Goal: Task Accomplishment & Management: Manage account settings

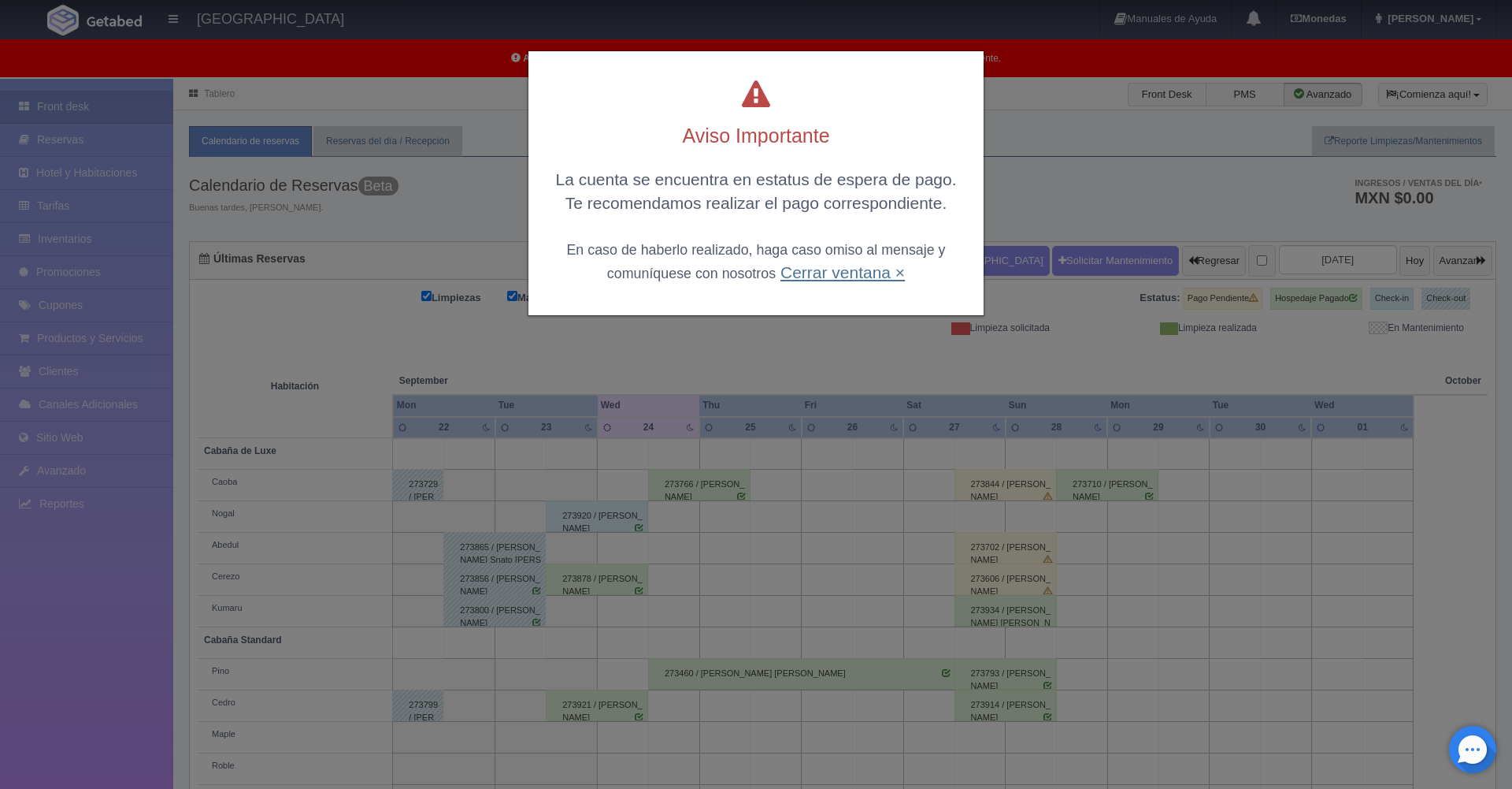
click at [817, 275] on link "Cerrar ventana ×" at bounding box center [843, 272] width 124 height 18
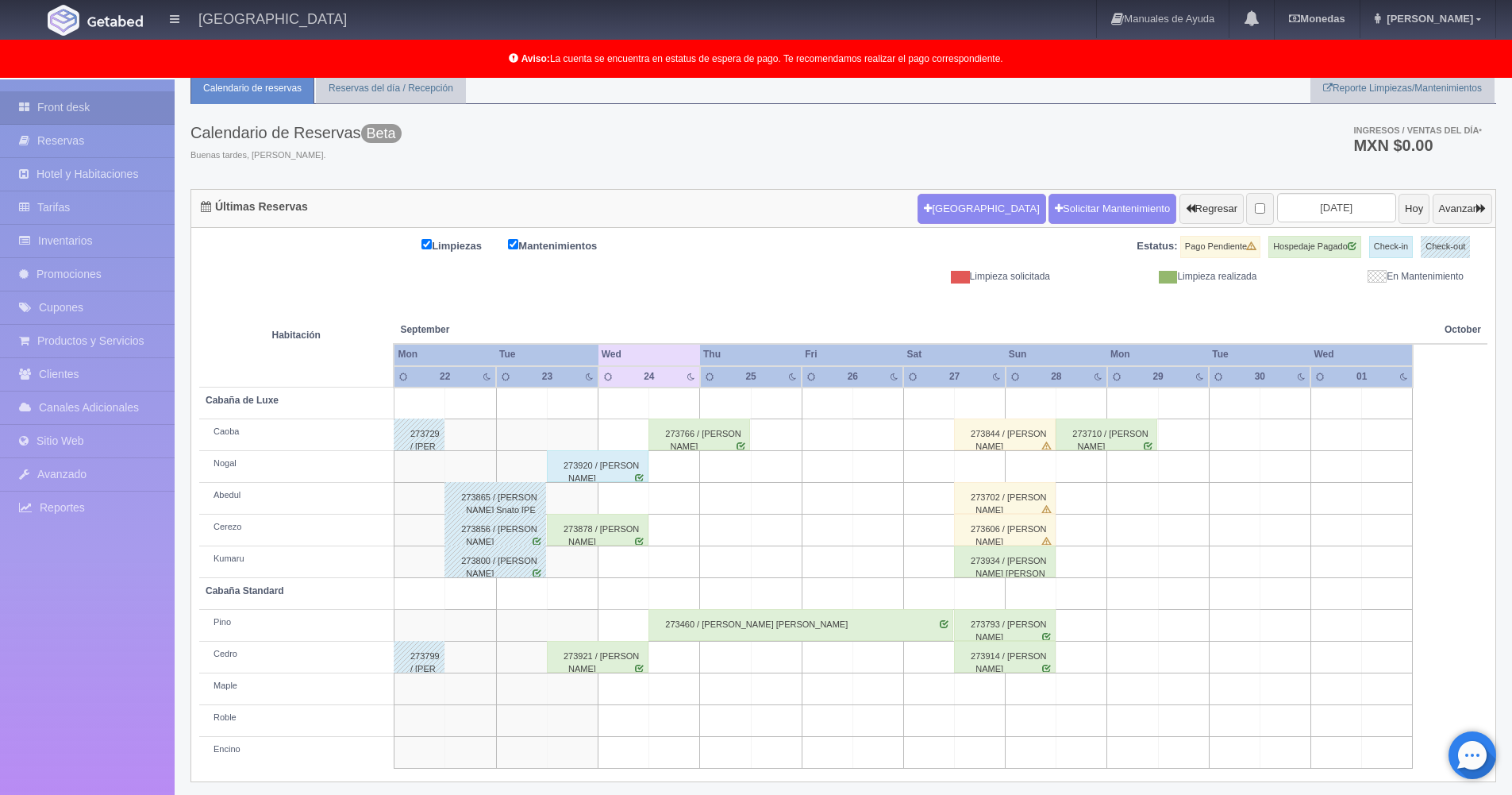
scroll to position [81, 0]
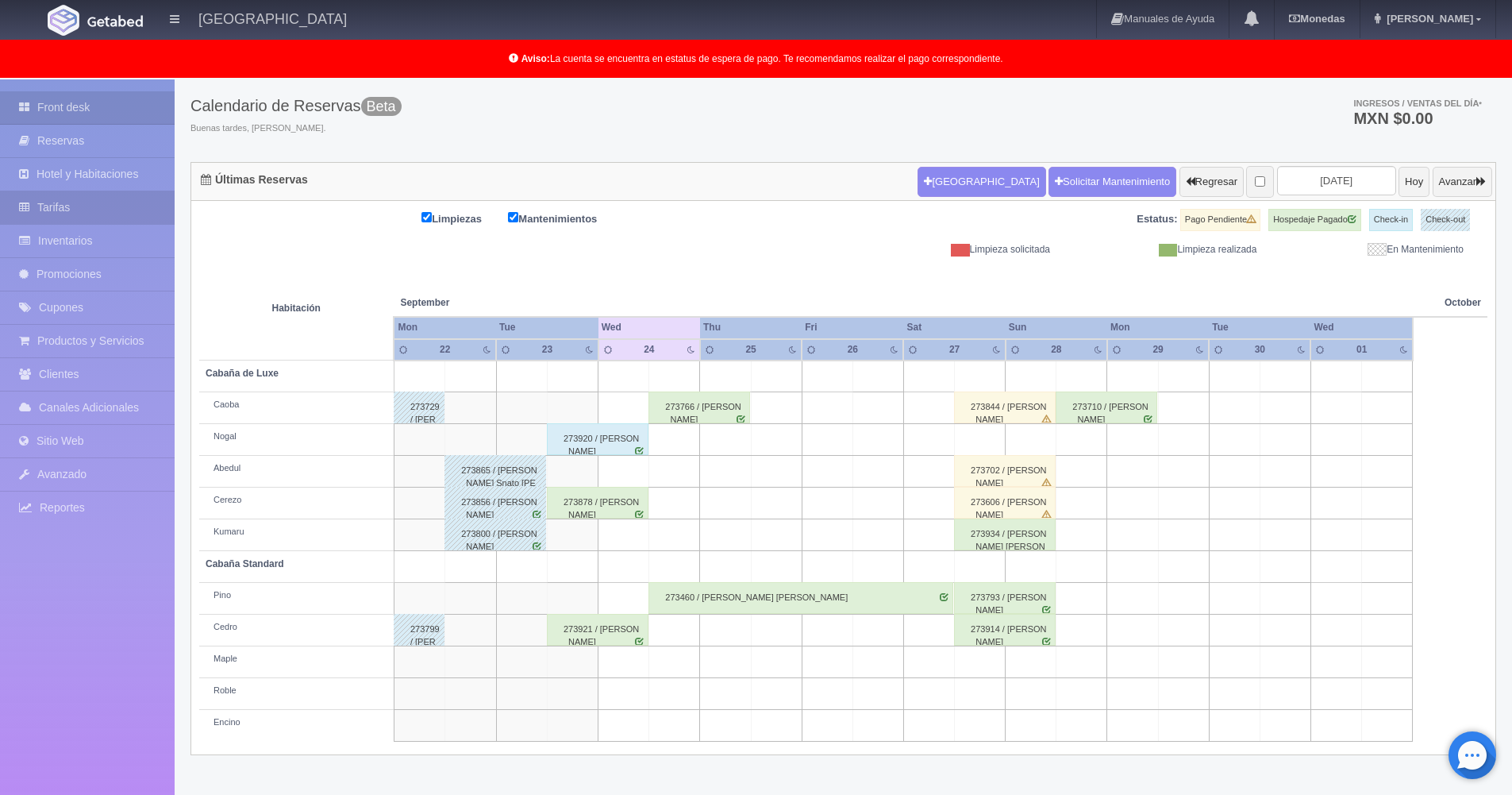
click at [54, 200] on link "Tarifas" at bounding box center [87, 207] width 174 height 32
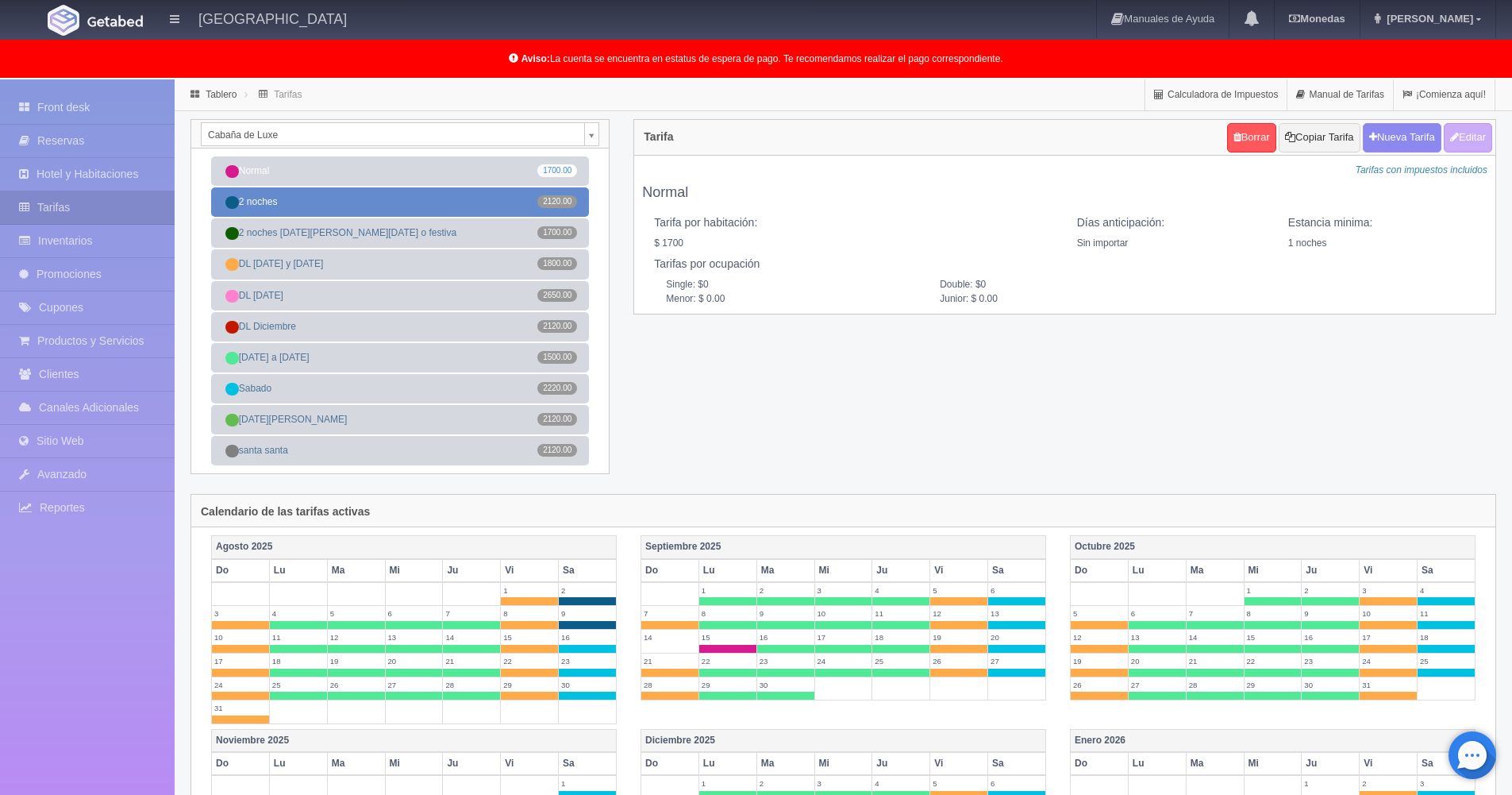
click at [503, 201] on link "2 noches 2120.00" at bounding box center [399, 202] width 378 height 30
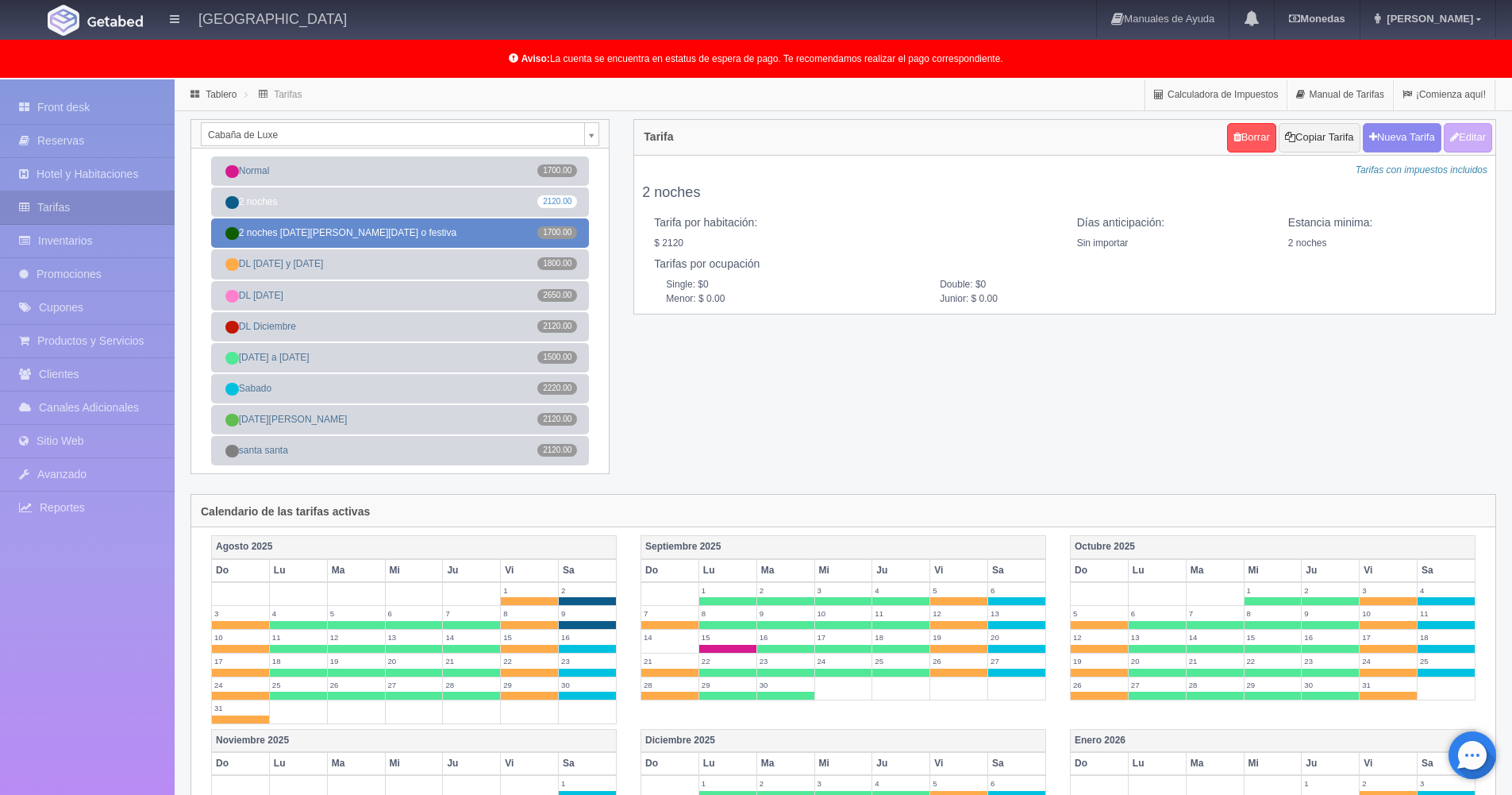
click at [466, 227] on link "2 noches domingo o viernes o festiva 1700.00" at bounding box center [399, 233] width 378 height 30
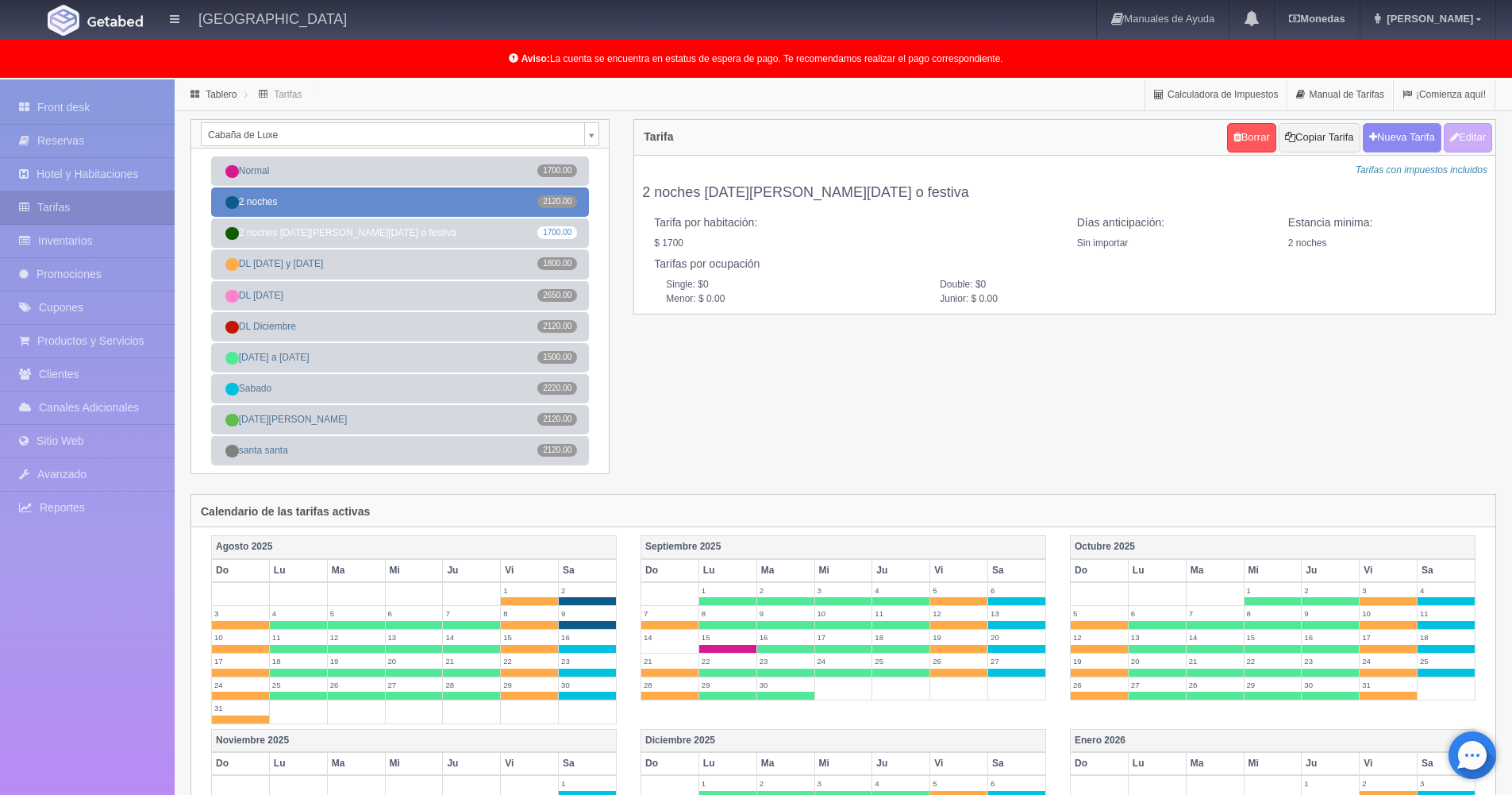
click at [468, 209] on link "2 noches 2120.00" at bounding box center [399, 202] width 378 height 30
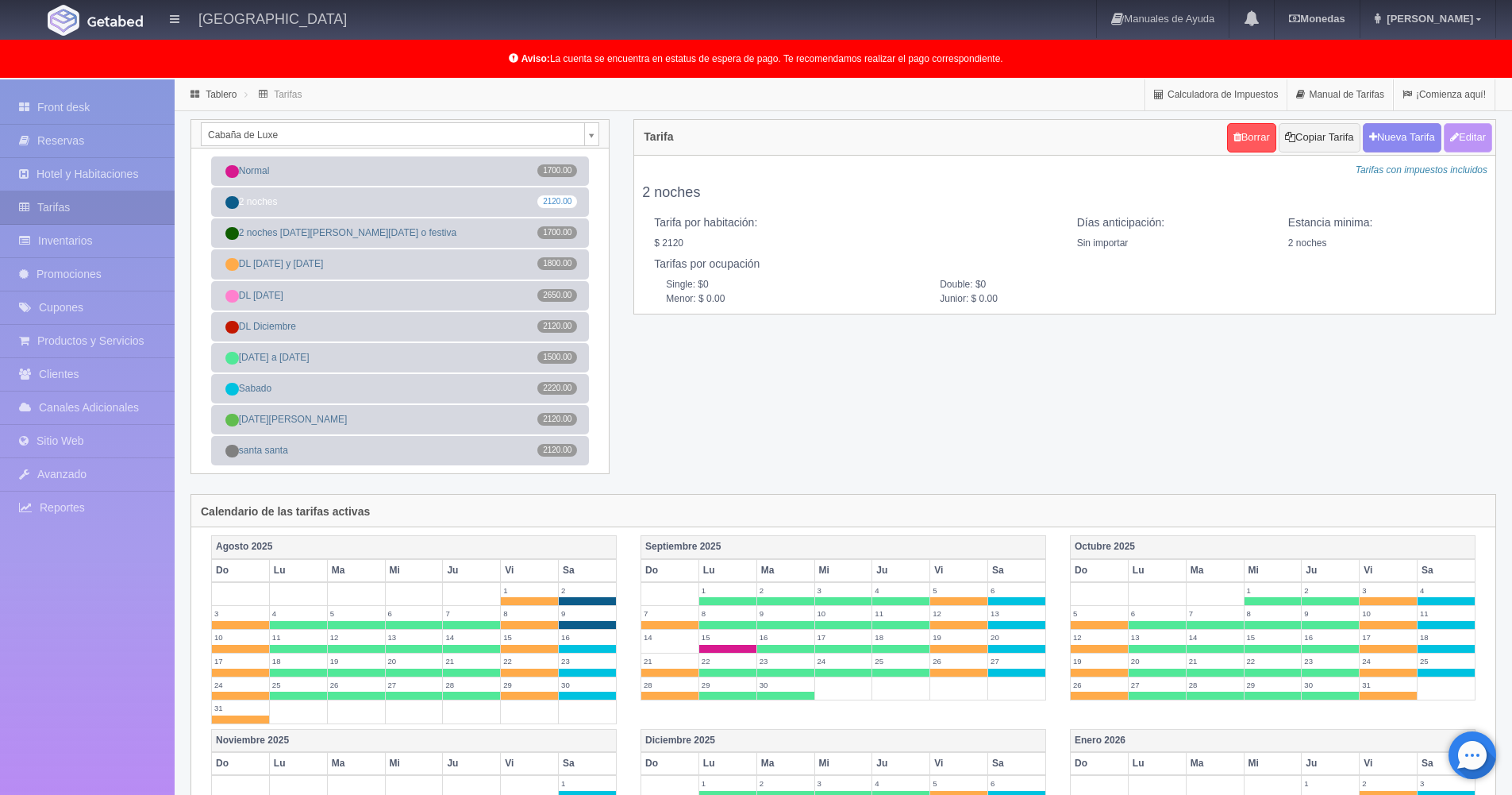
click at [1478, 139] on button "Editar" at bounding box center [1467, 138] width 48 height 30
type input "2 noches"
select select "0"
type input "2"
checkbox input "true"
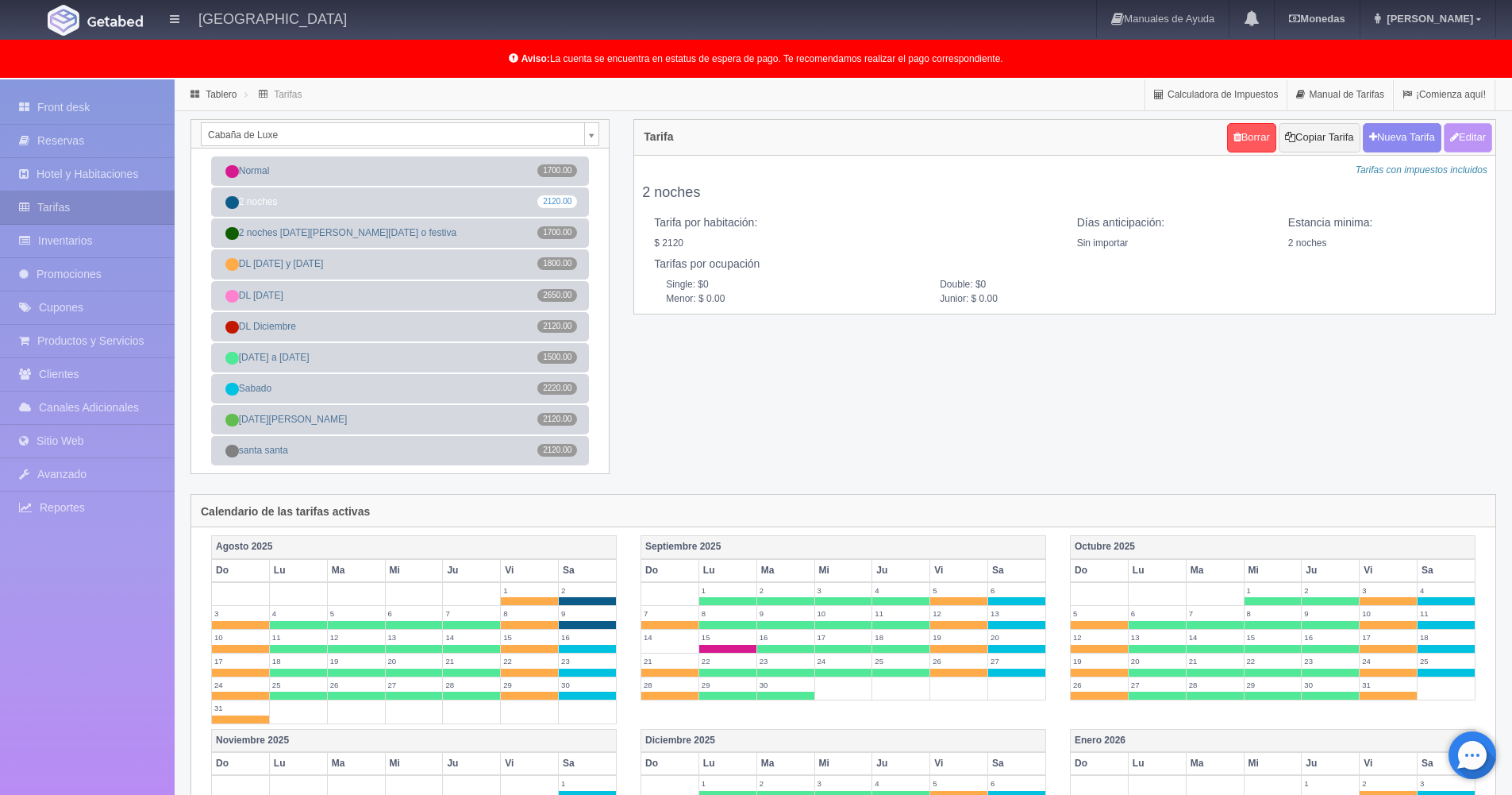
type input "2120.00"
checkbox input "true"
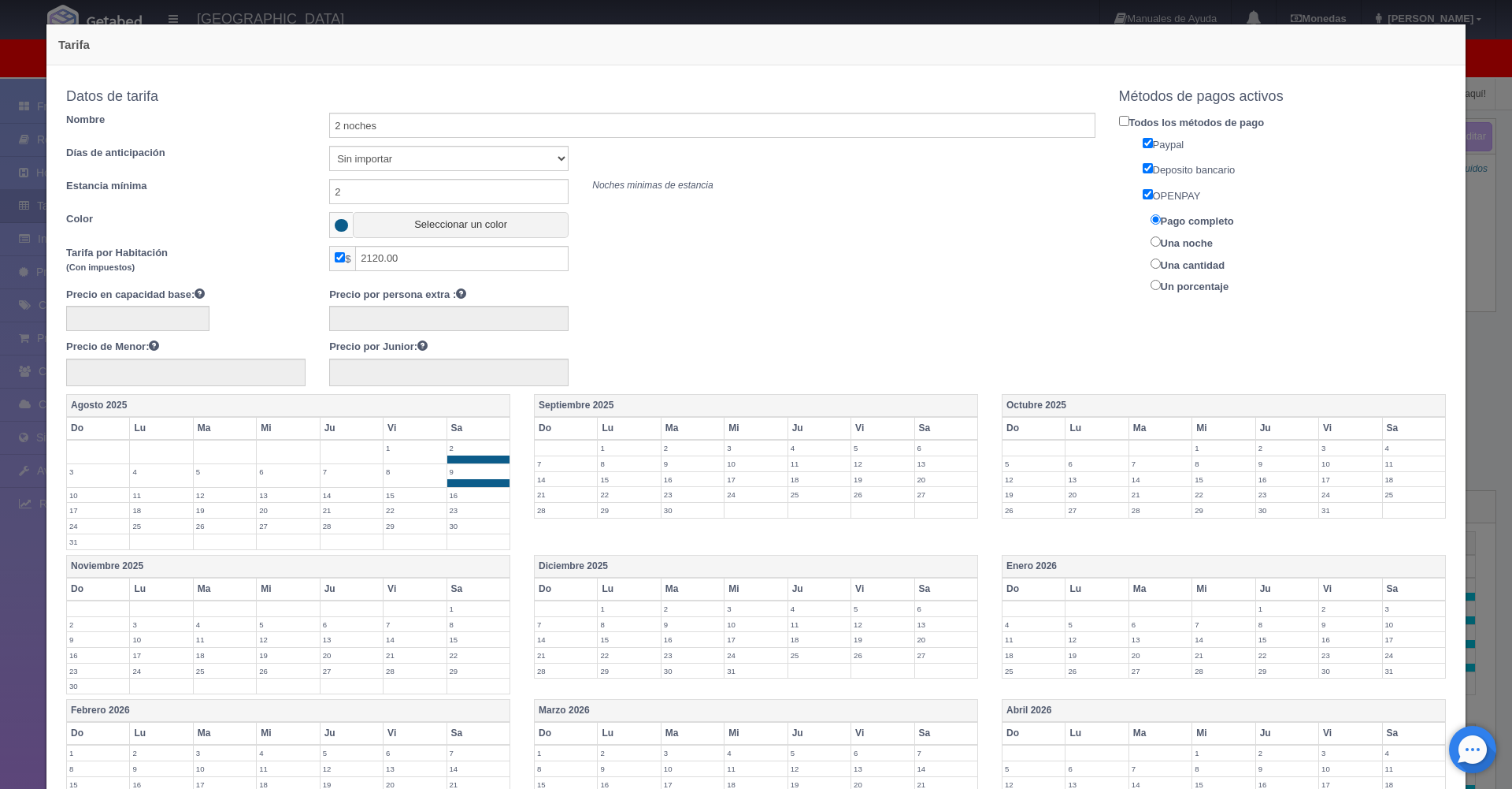
click at [459, 612] on label "1" at bounding box center [479, 608] width 63 height 15
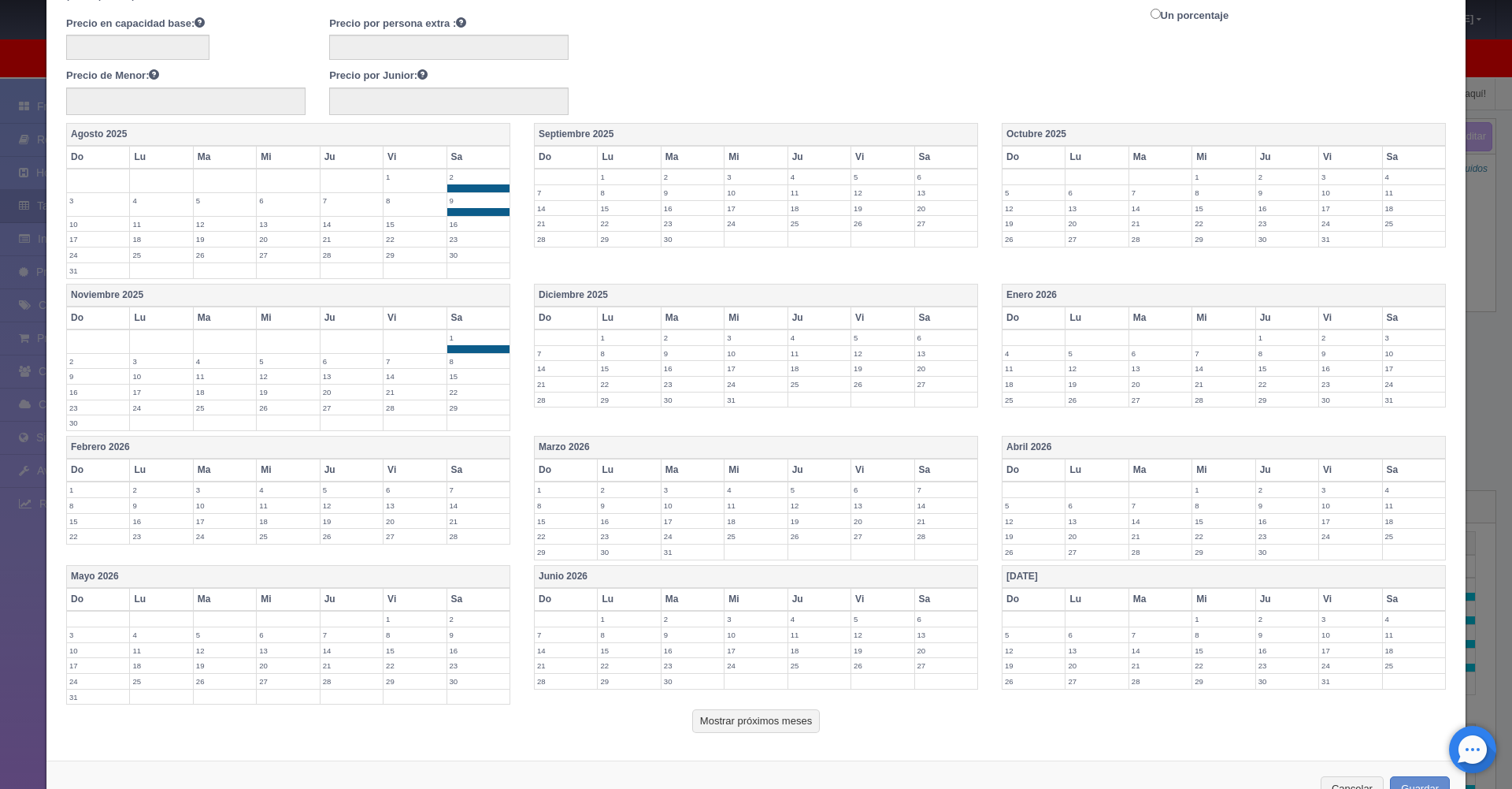
scroll to position [322, 0]
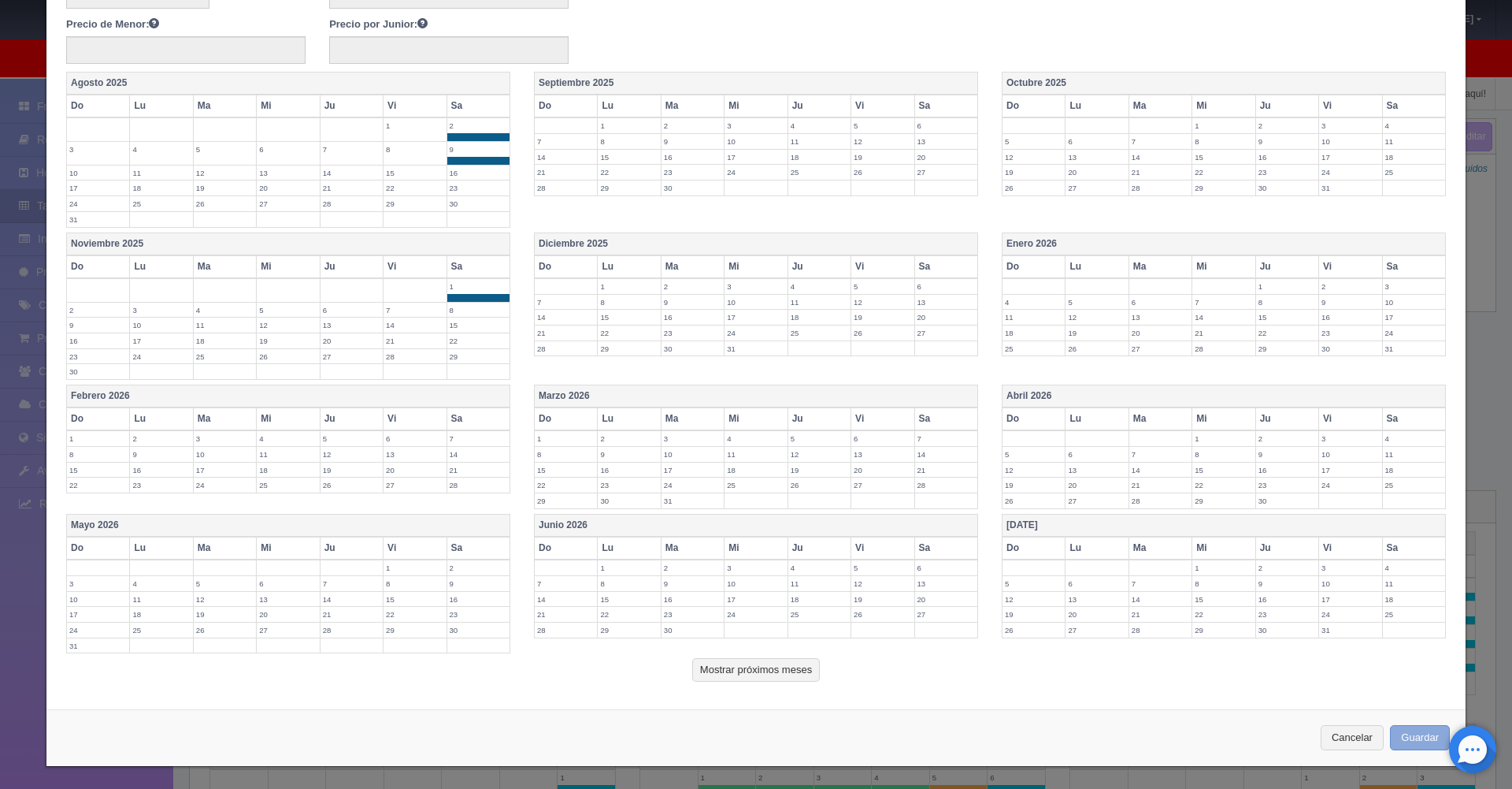
click at [1414, 735] on button "Guardar" at bounding box center [1420, 738] width 60 height 26
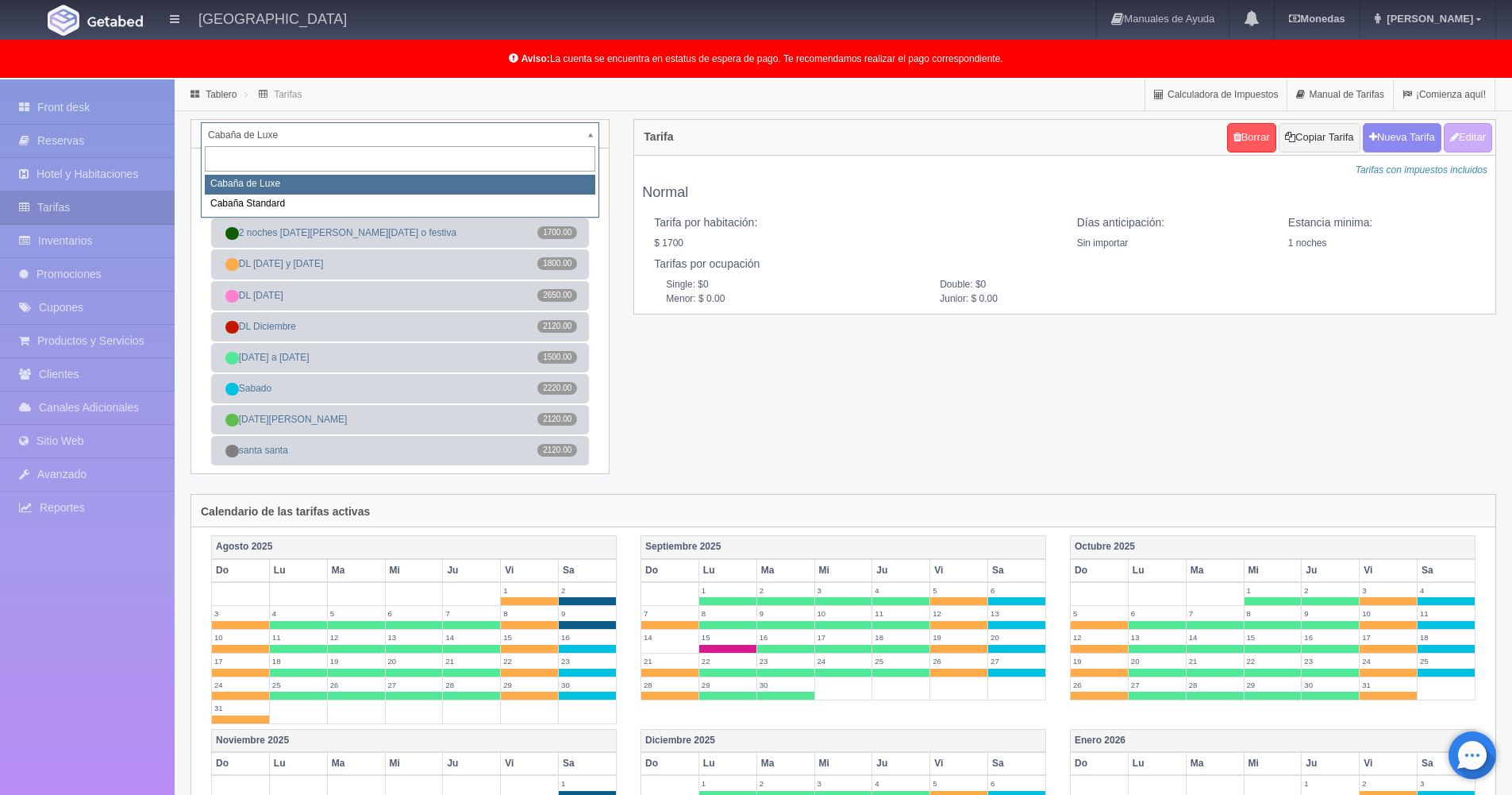
click at [591, 139] on body "Hotel Xacallan Manuales de Ayuda Actualizaciones recientes Monedas Tipo de camb…" at bounding box center [756, 711] width 1512 height 1263
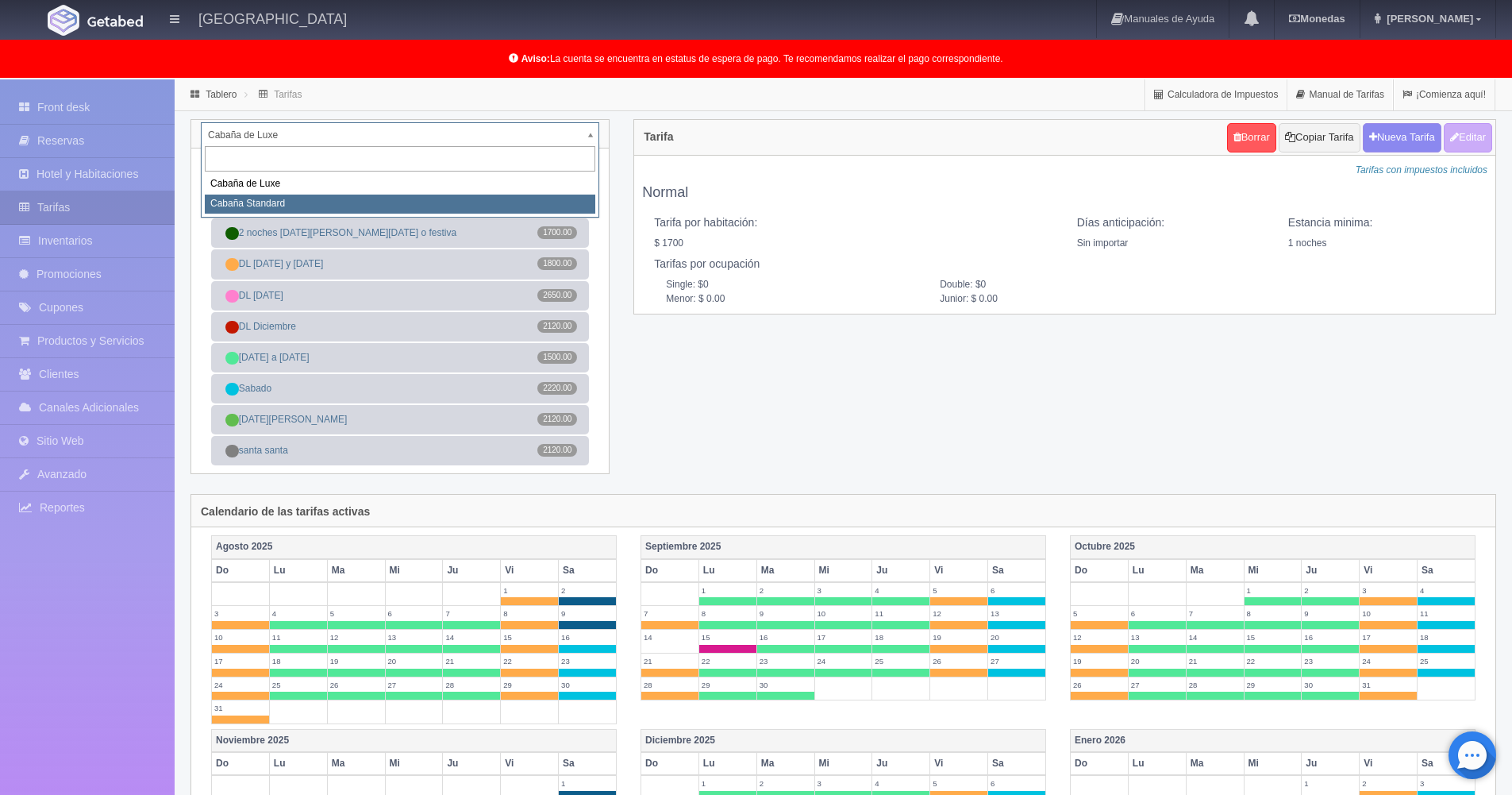
select select "2056"
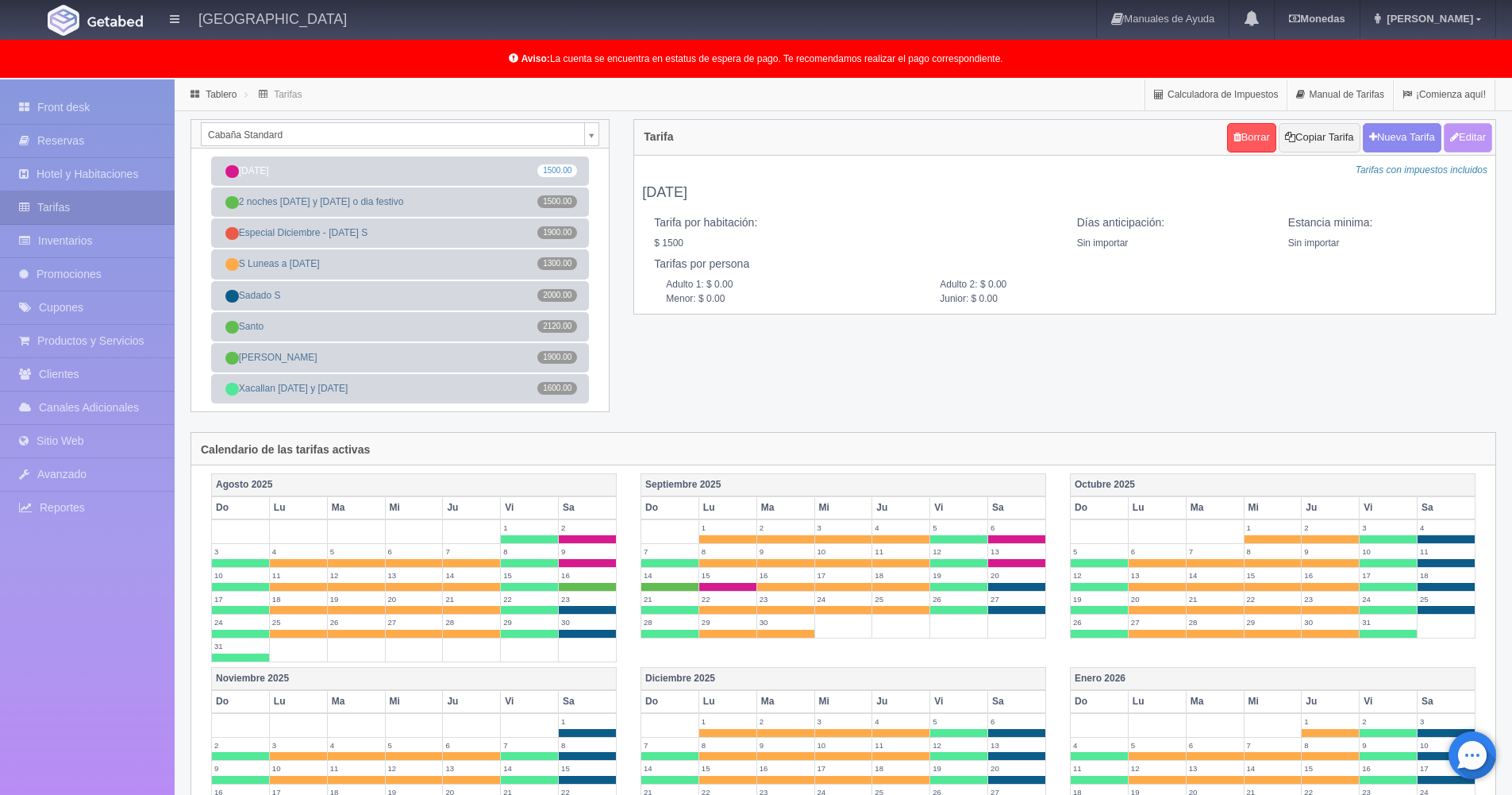
click at [1466, 136] on button "Editar" at bounding box center [1467, 138] width 48 height 30
type input "15 septiembre"
select select "0"
type input "0"
checkbox input "true"
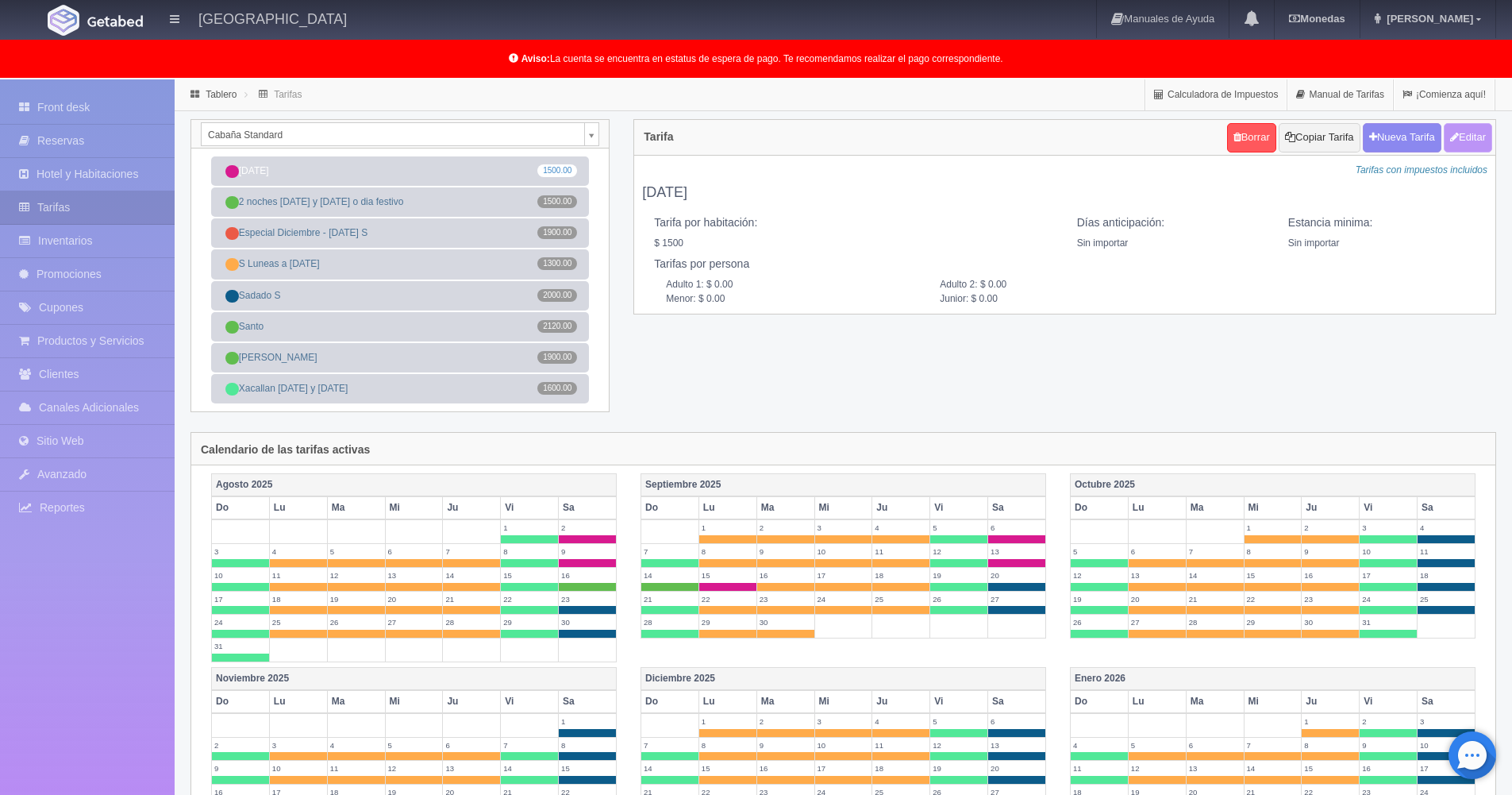
type input "1500.00"
checkbox input "true"
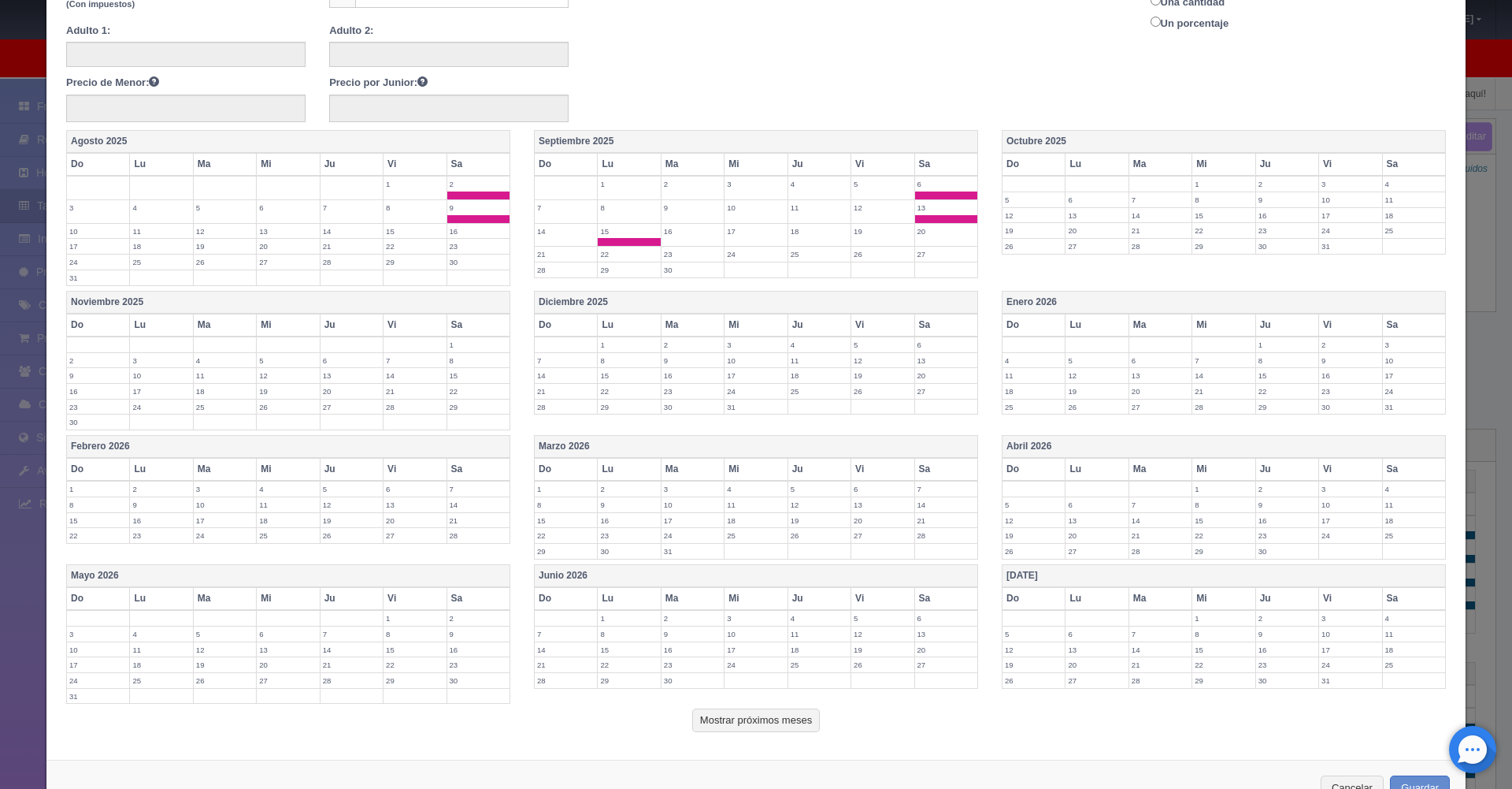
scroll to position [314, 0]
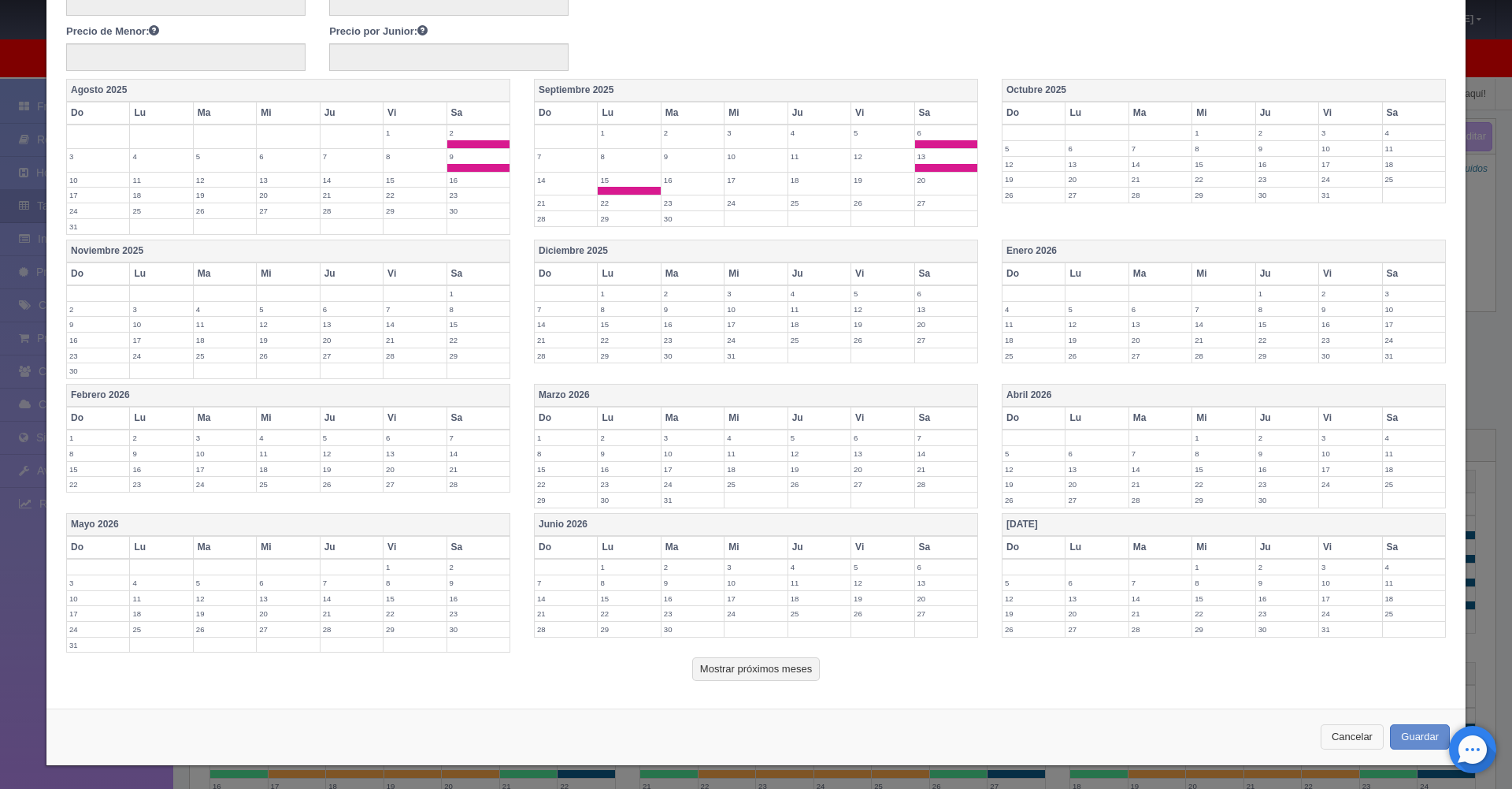
click at [1362, 745] on button "Cancelar" at bounding box center [1352, 737] width 63 height 26
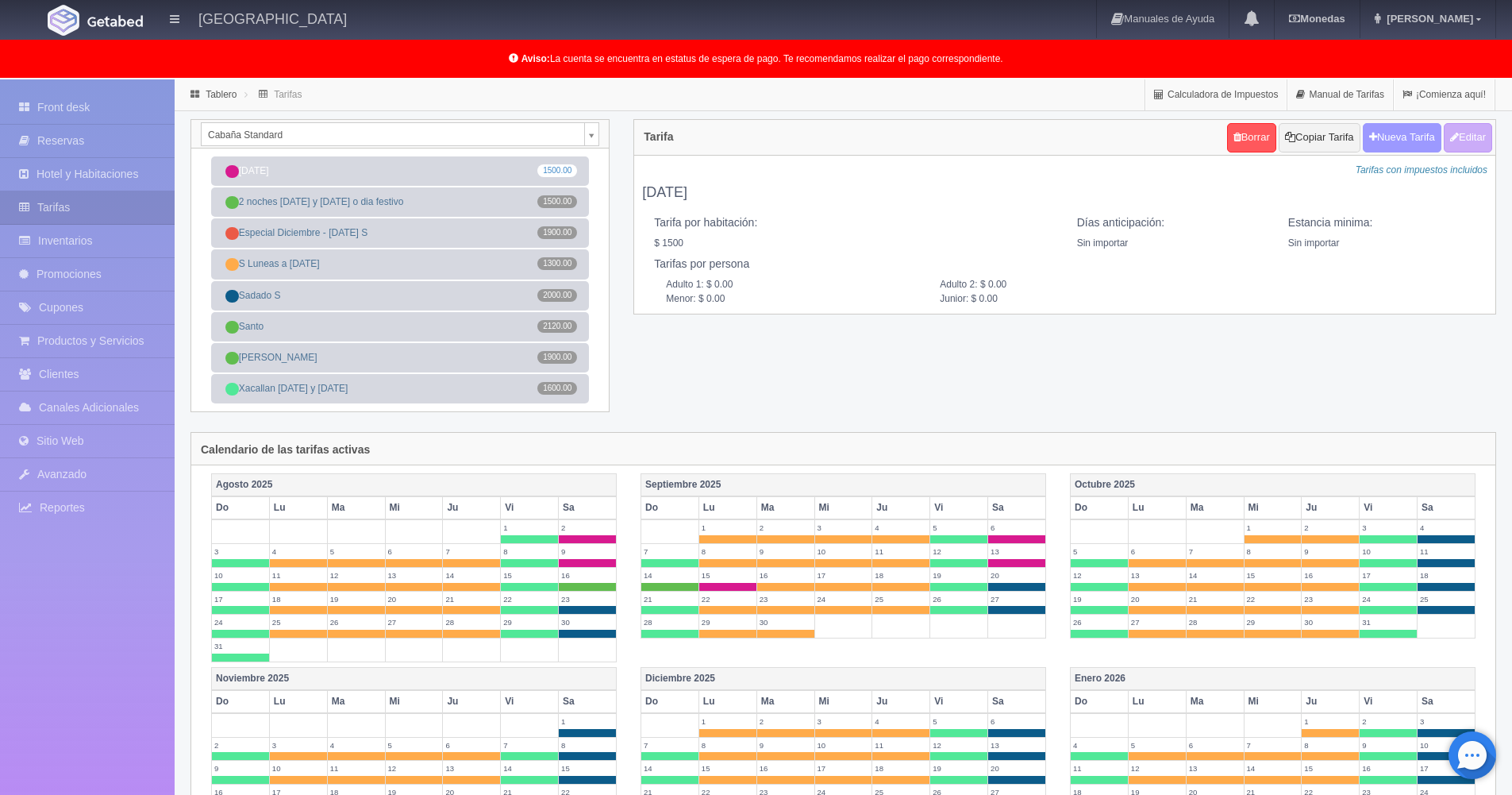
click at [1416, 136] on button "Nueva Tarifa" at bounding box center [1402, 138] width 79 height 30
select select
checkbox input "true"
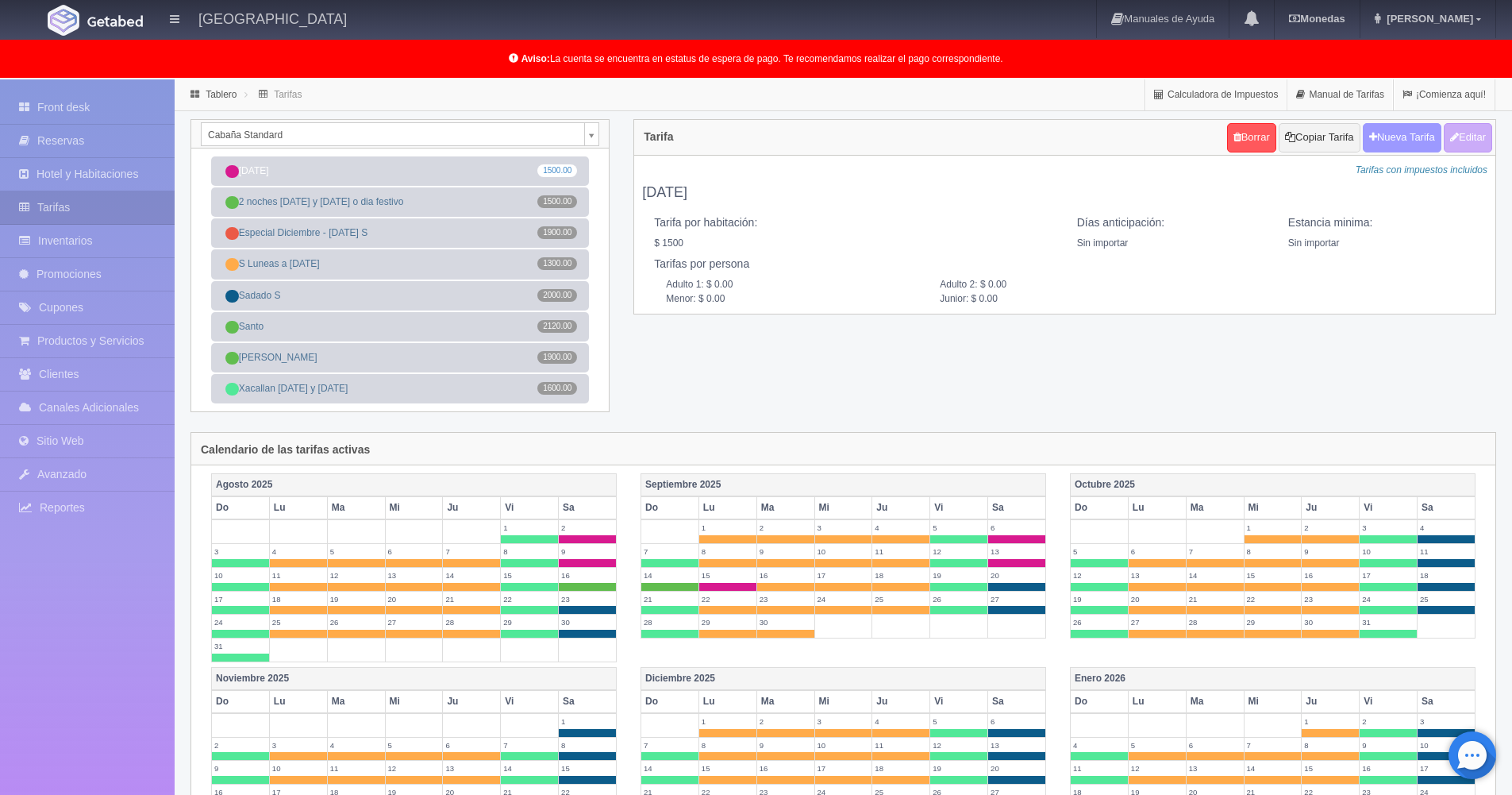
checkbox input "true"
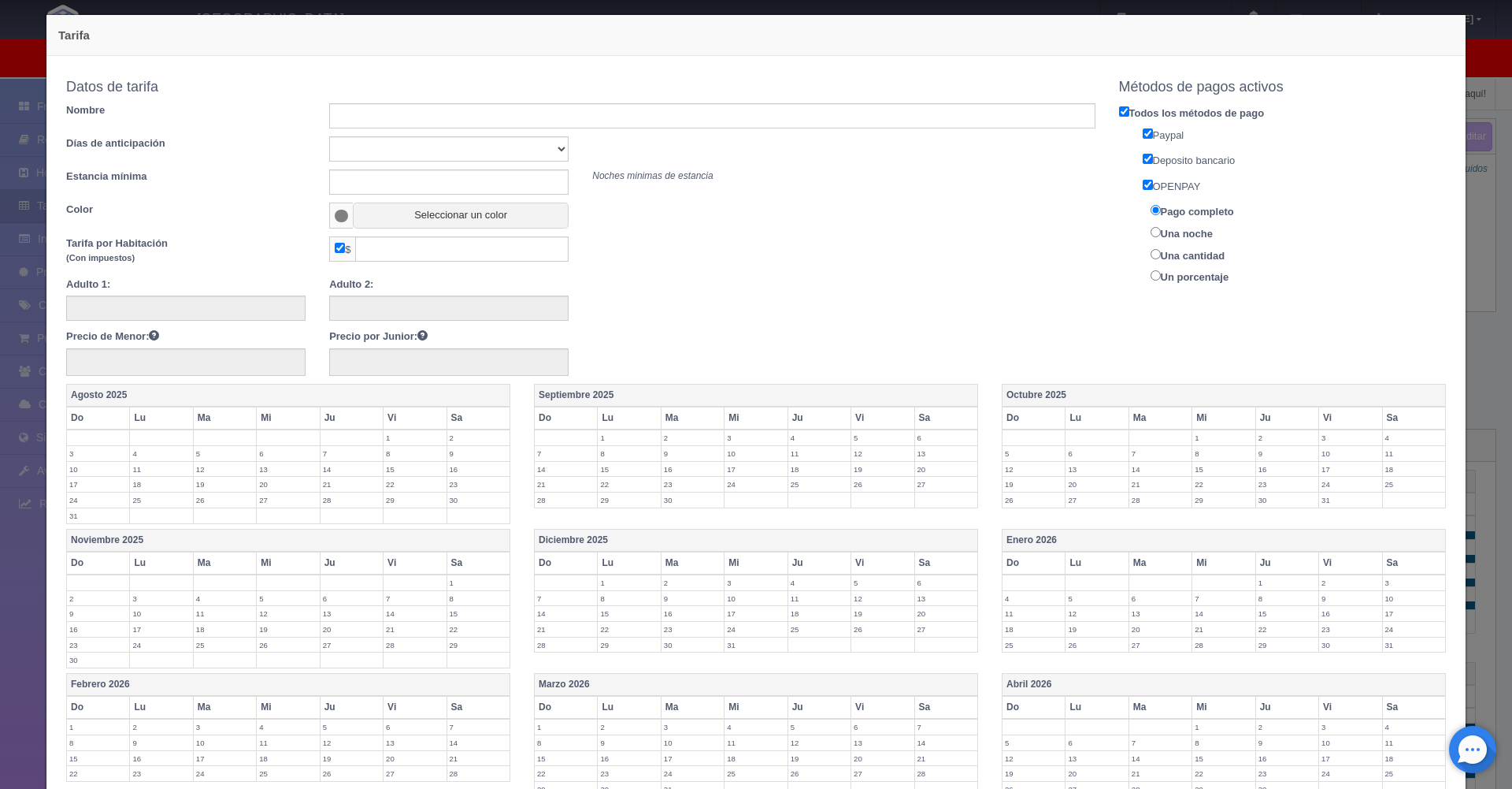
scroll to position [0, 0]
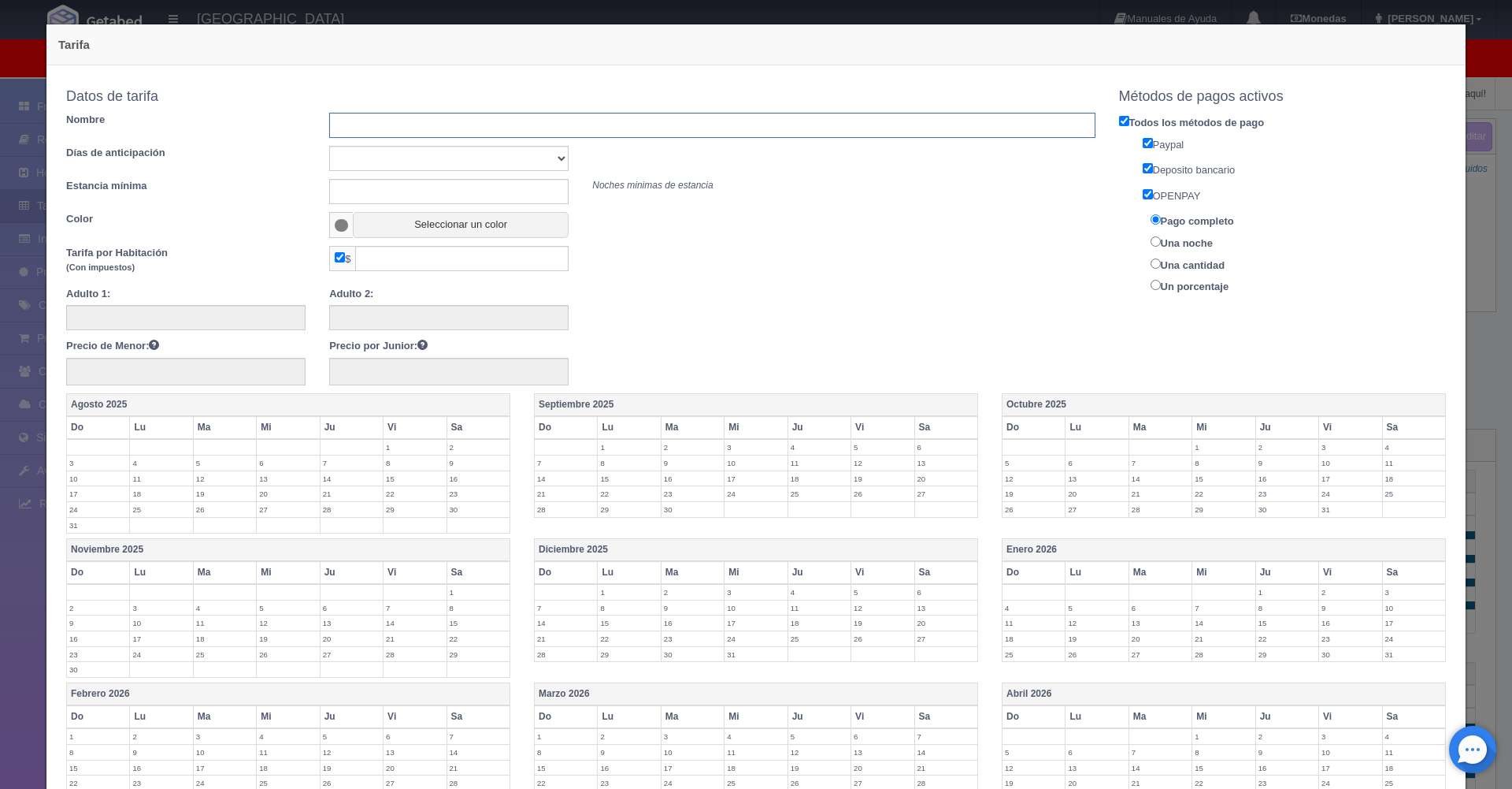
click at [382, 129] on input "text" at bounding box center [712, 125] width 765 height 25
type input "2 noches [DATE]"
click at [376, 188] on input "text" at bounding box center [449, 191] width 239 height 25
type input "2"
click at [344, 223] on span at bounding box center [341, 225] width 13 height 12
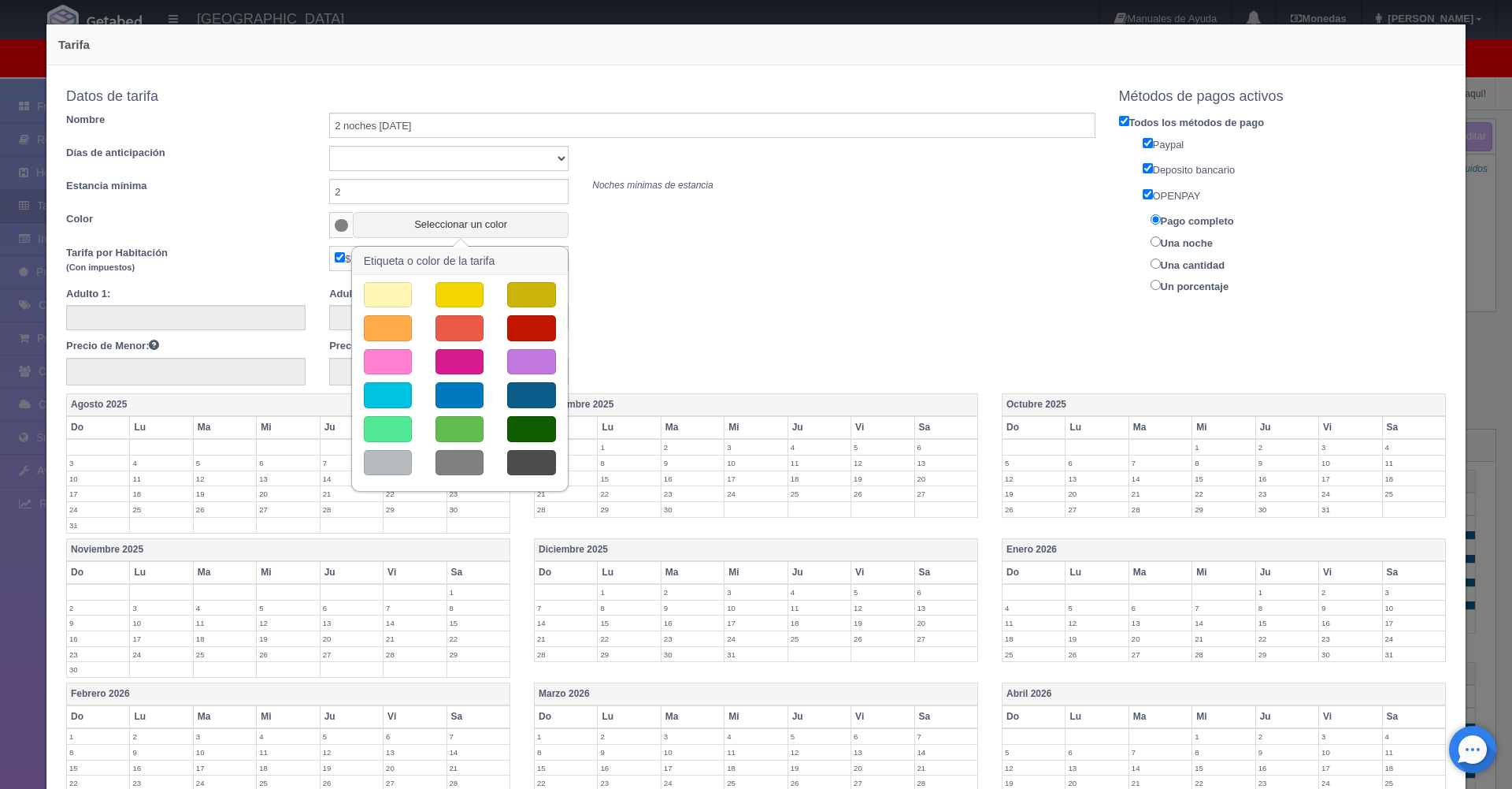
click at [383, 324] on button "button" at bounding box center [387, 328] width 48 height 26
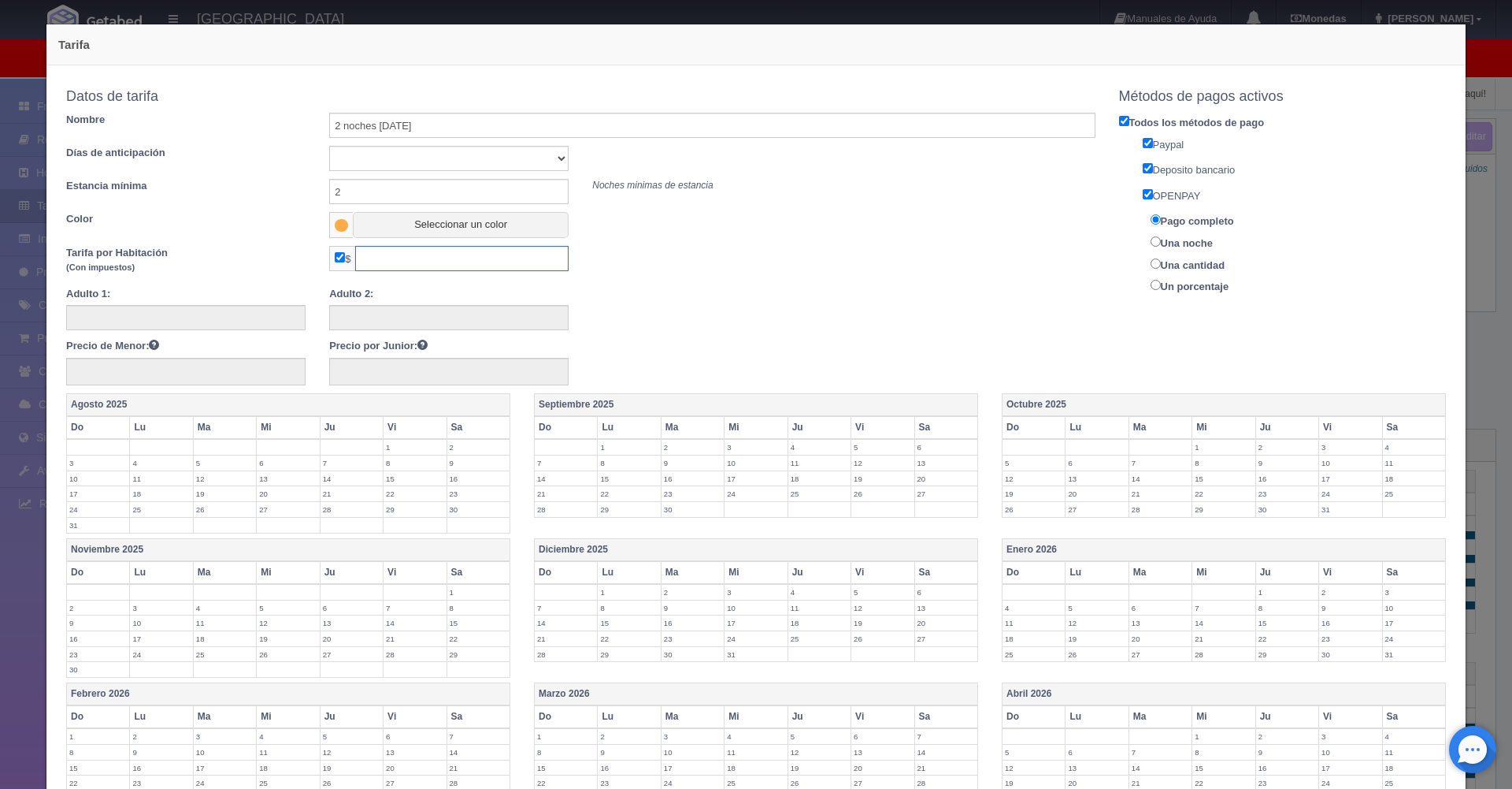
click at [402, 263] on input "text" at bounding box center [462, 258] width 213 height 25
type input "1900"
click at [765, 312] on div at bounding box center [581, 309] width 1053 height 44
click at [458, 600] on label "8" at bounding box center [479, 607] width 63 height 15
click at [451, 615] on span at bounding box center [479, 618] width 63 height 8
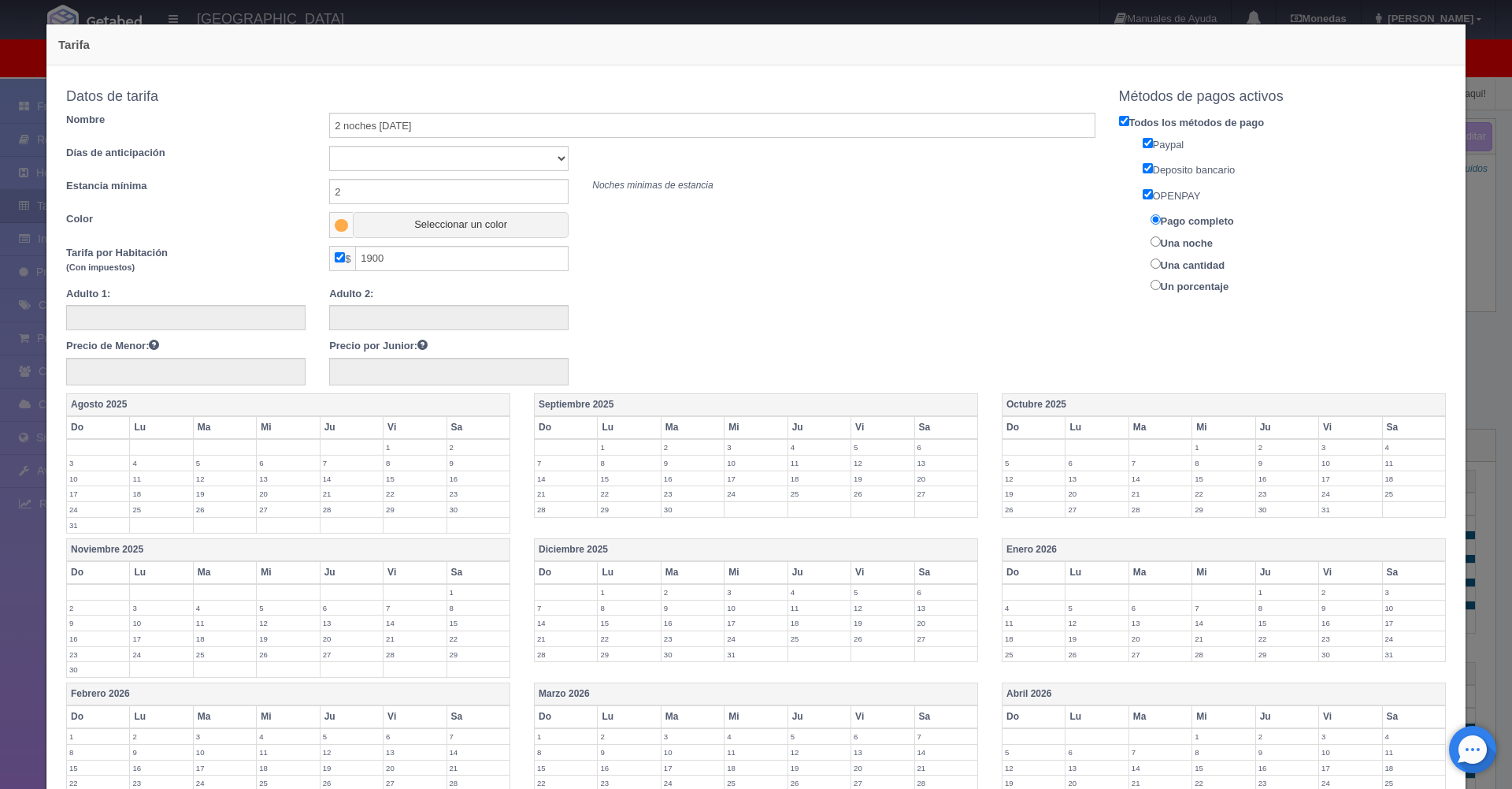
click at [463, 594] on label "1" at bounding box center [479, 592] width 63 height 15
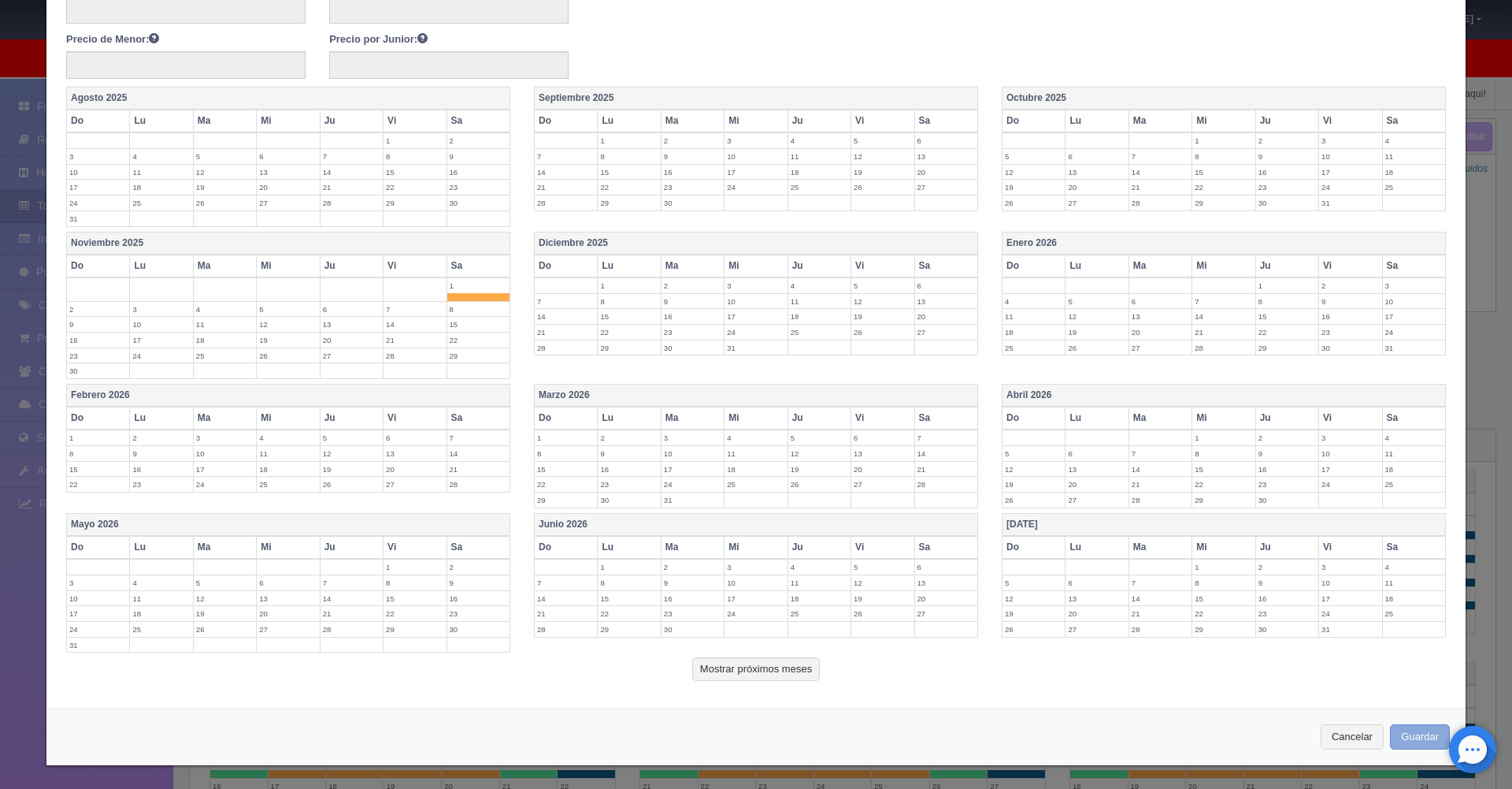
click at [1422, 739] on button "Guardar" at bounding box center [1420, 737] width 60 height 26
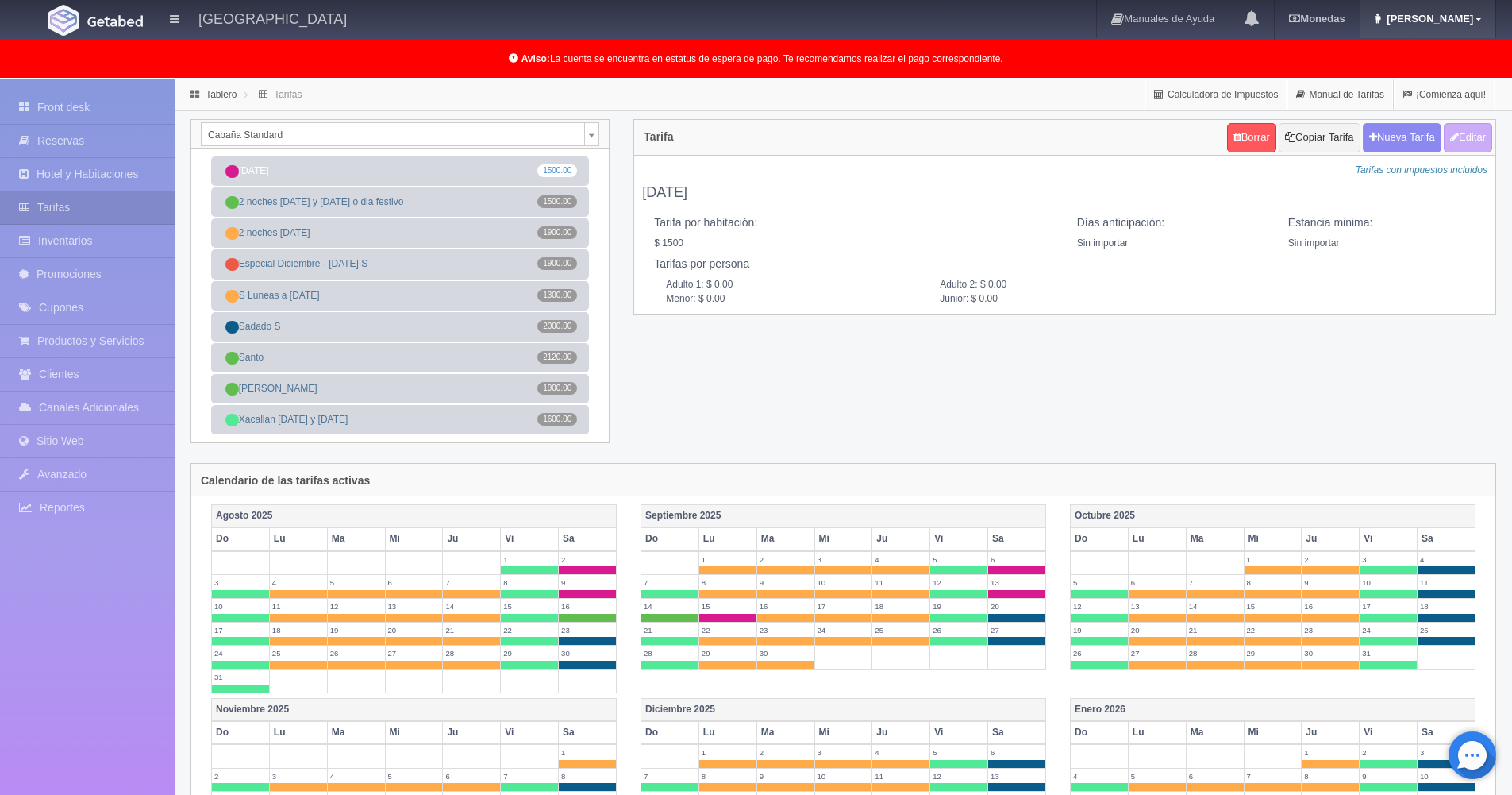
click at [1459, 12] on span "[PERSON_NAME]" at bounding box center [1427, 18] width 90 height 12
click at [1450, 73] on link "Salir / Log Out" at bounding box center [1431, 75] width 125 height 20
